Goal: Information Seeking & Learning: Find specific page/section

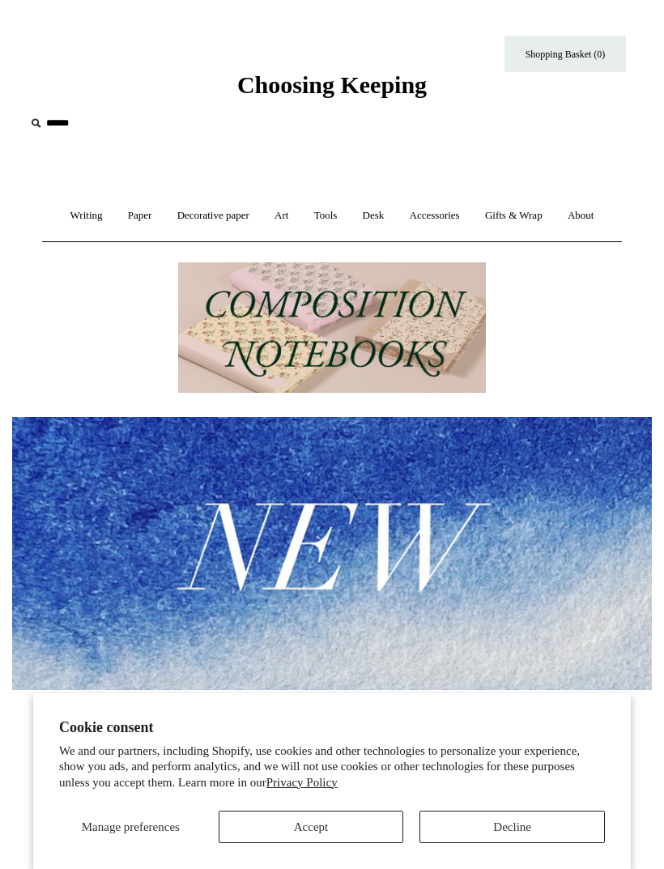
click at [229, 212] on link "Decorative paper +" at bounding box center [213, 215] width 95 height 43
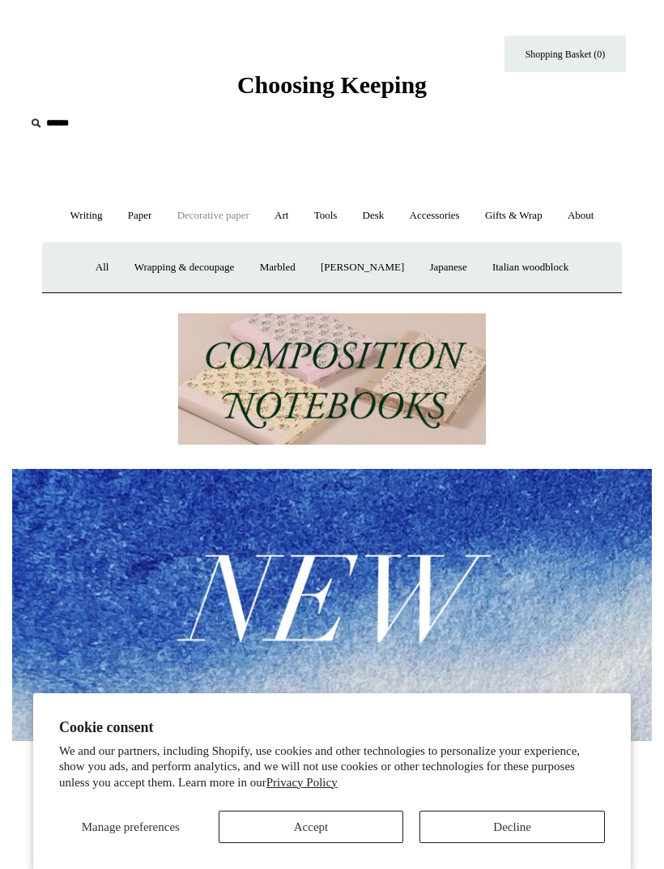
click at [292, 218] on link "Art +" at bounding box center [281, 215] width 36 height 43
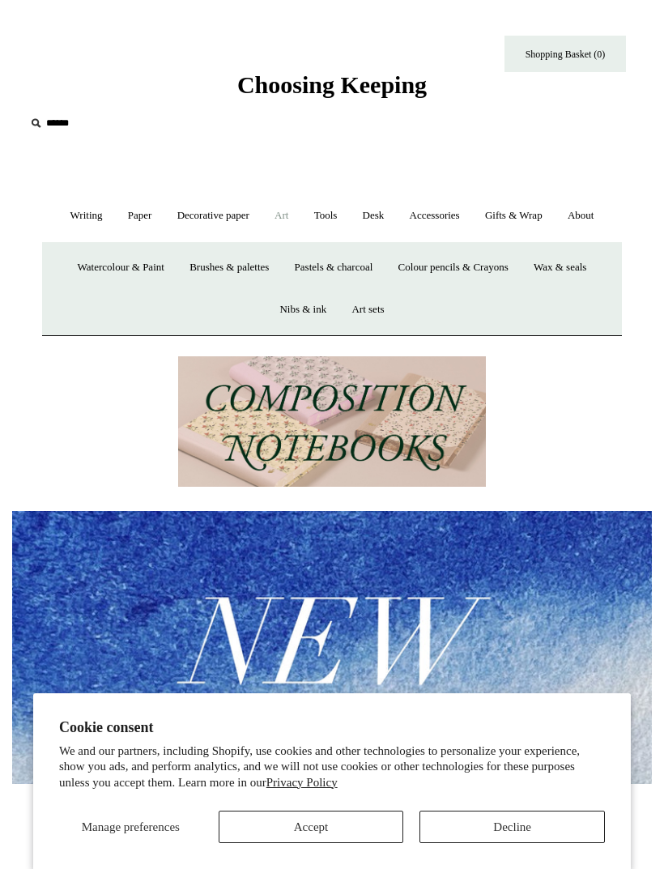
click at [461, 218] on link "Accessories +" at bounding box center [434, 215] width 73 height 43
click at [134, 224] on link "Paper +" at bounding box center [140, 215] width 47 height 43
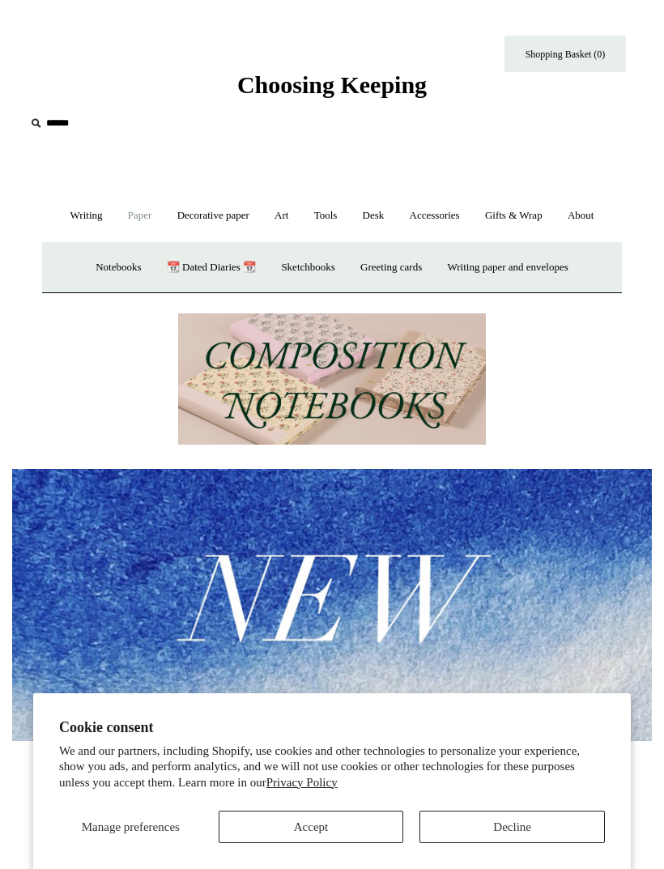
click at [60, 235] on link "Writing +" at bounding box center [86, 215] width 55 height 43
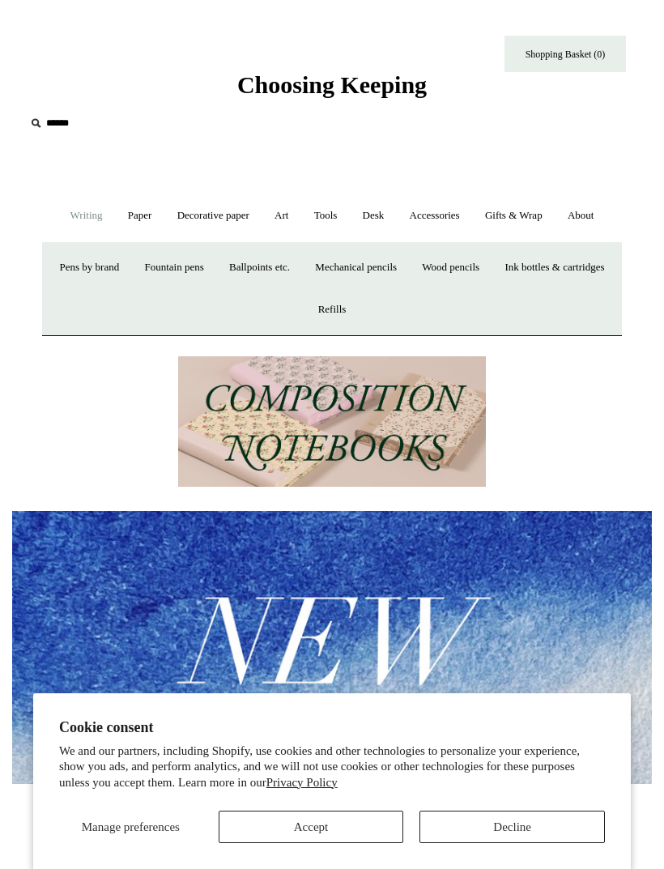
click at [241, 229] on link "Decorative paper +" at bounding box center [213, 215] width 95 height 43
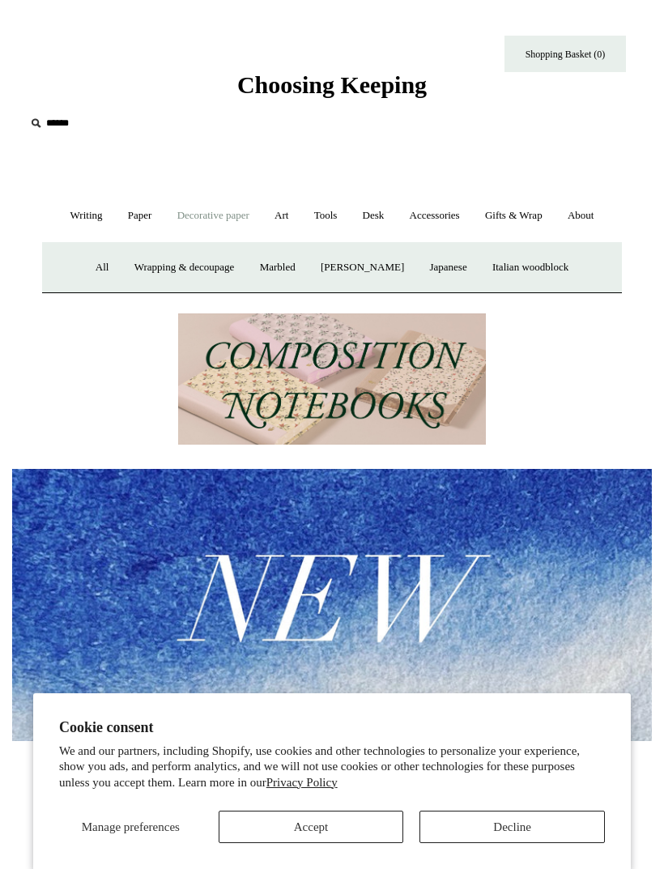
click at [100, 274] on link "All" at bounding box center [102, 267] width 36 height 43
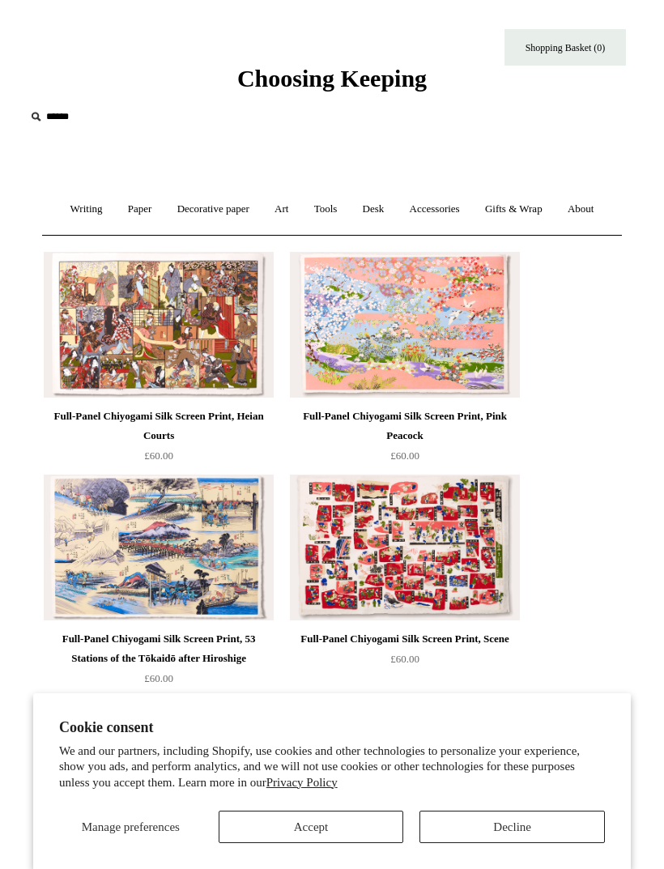
scroll to position [3, 0]
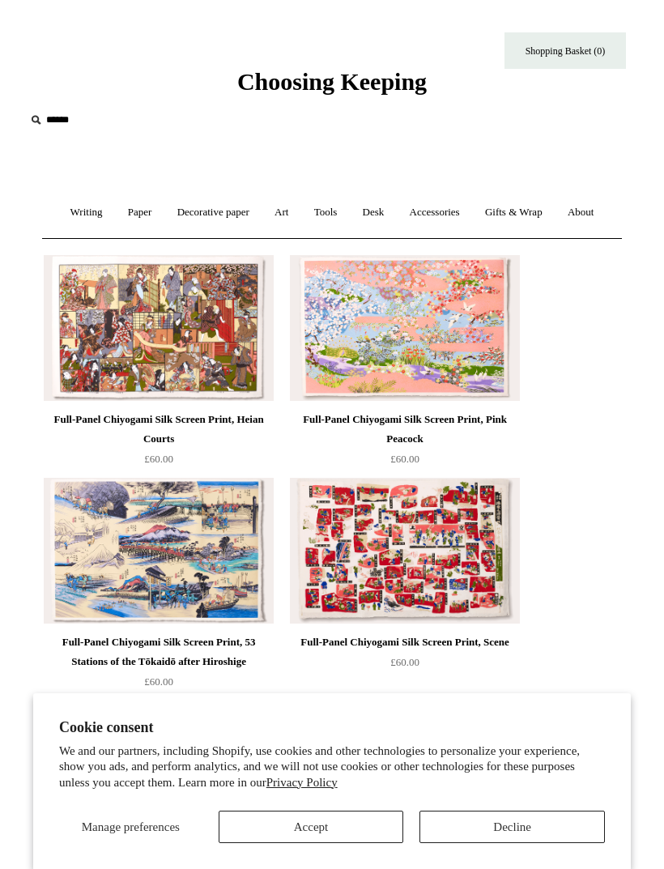
click at [330, 210] on link "Tools +" at bounding box center [326, 212] width 46 height 43
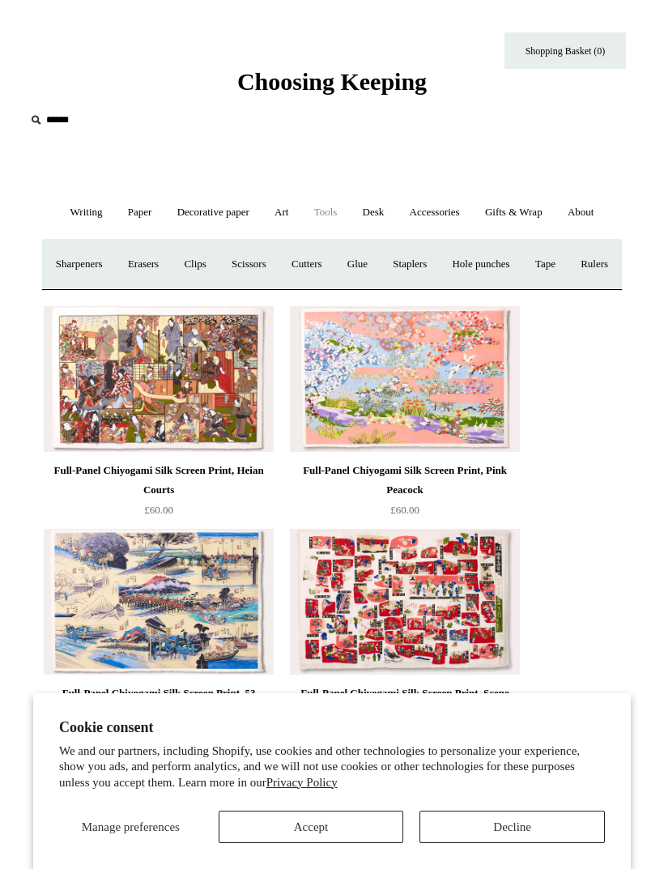
click at [372, 224] on link "Desk +" at bounding box center [374, 212] width 45 height 43
click at [63, 125] on input "text" at bounding box center [124, 120] width 199 height 30
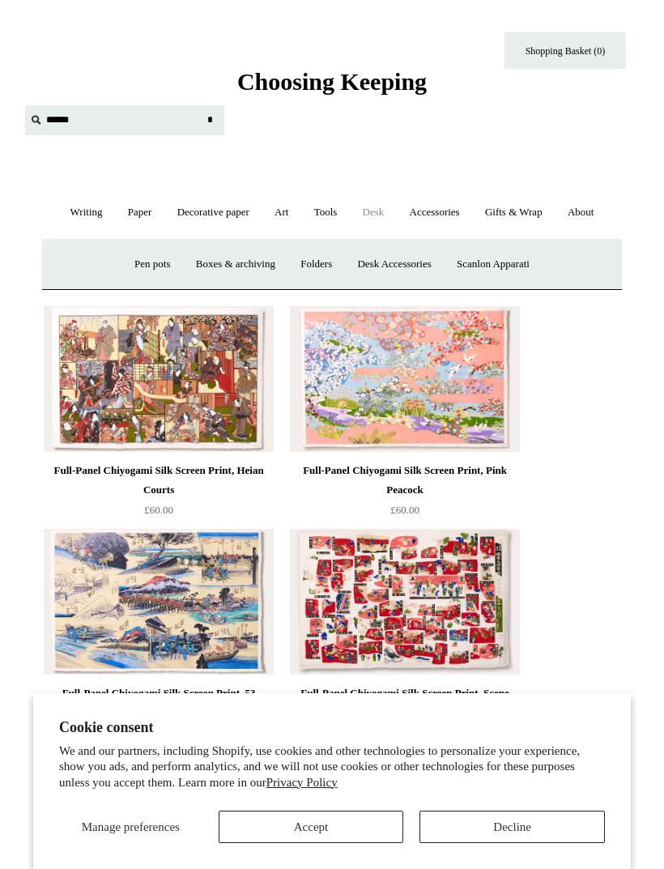
type input "*"
type input "********"
click at [210, 119] on input "*" at bounding box center [210, 119] width 16 height 28
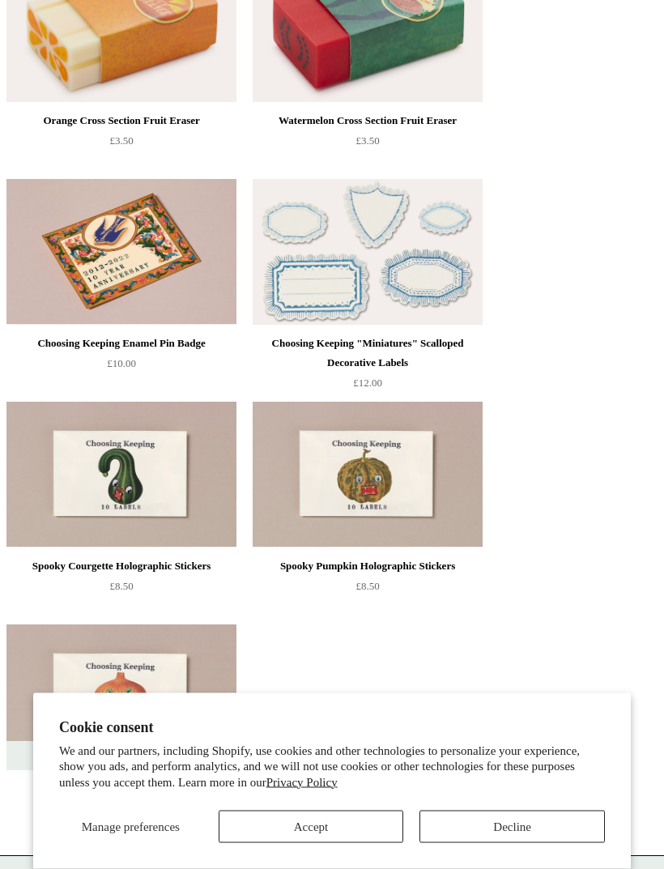
scroll to position [5555, 0]
